Goal: Information Seeking & Learning: Understand process/instructions

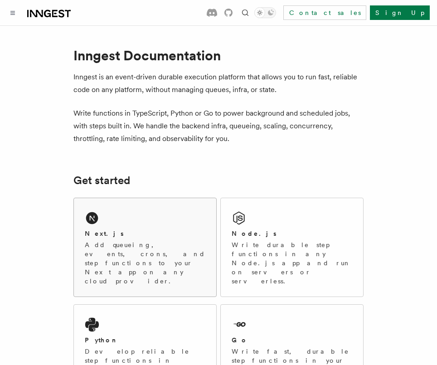
click at [136, 238] on div "Next.js" at bounding box center [145, 234] width 121 height 10
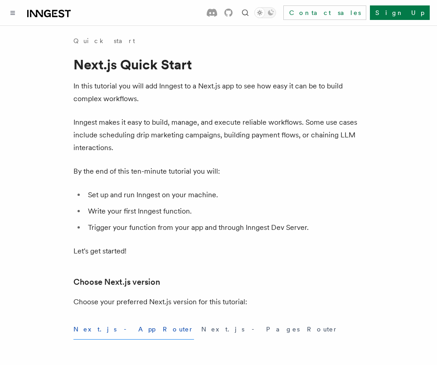
scroll to position [601, 0]
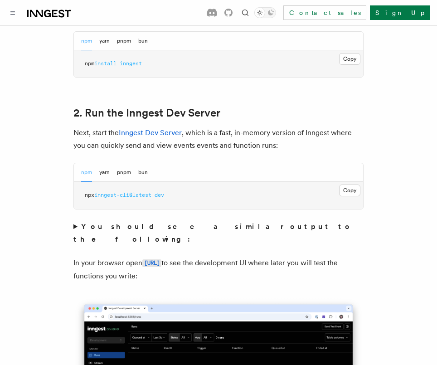
click at [175, 188] on pre "npx inngest-cli@latest dev" at bounding box center [218, 195] width 289 height 27
click at [349, 184] on button "Copy Copied" at bounding box center [349, 190] width 21 height 12
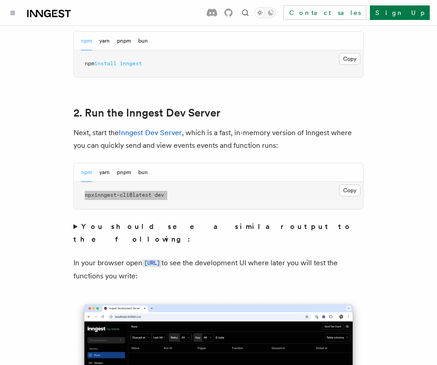
scroll to position [601, 0]
